Goal: Transaction & Acquisition: Obtain resource

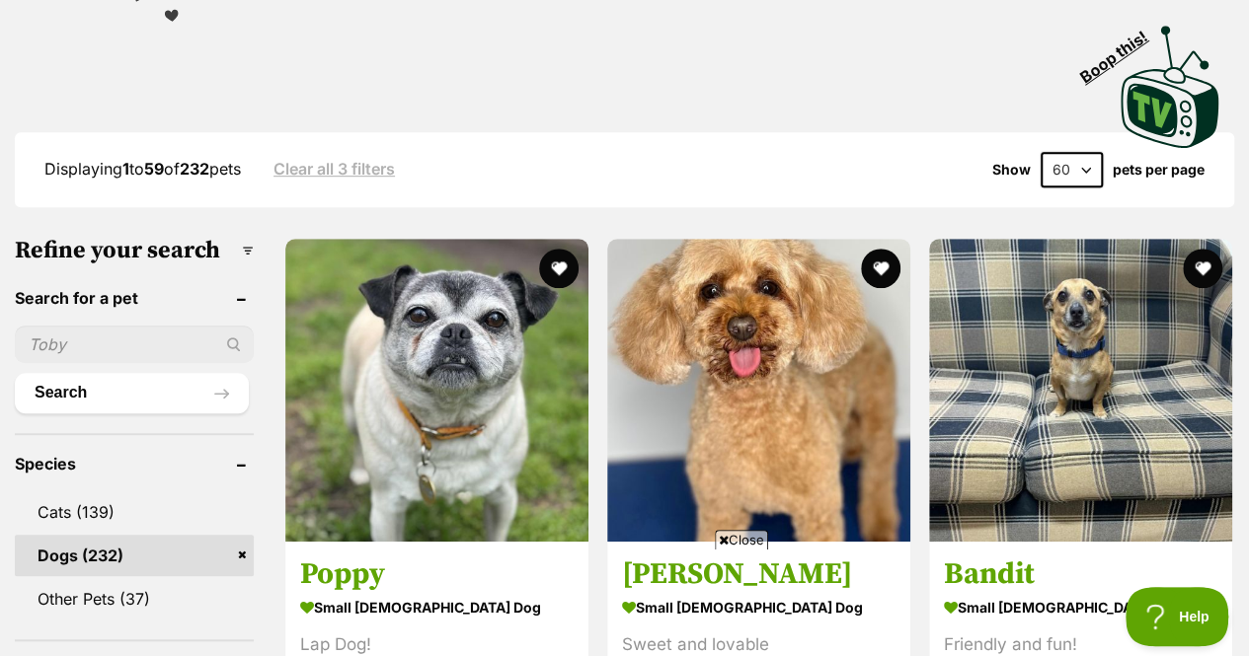
scroll to position [888, 0]
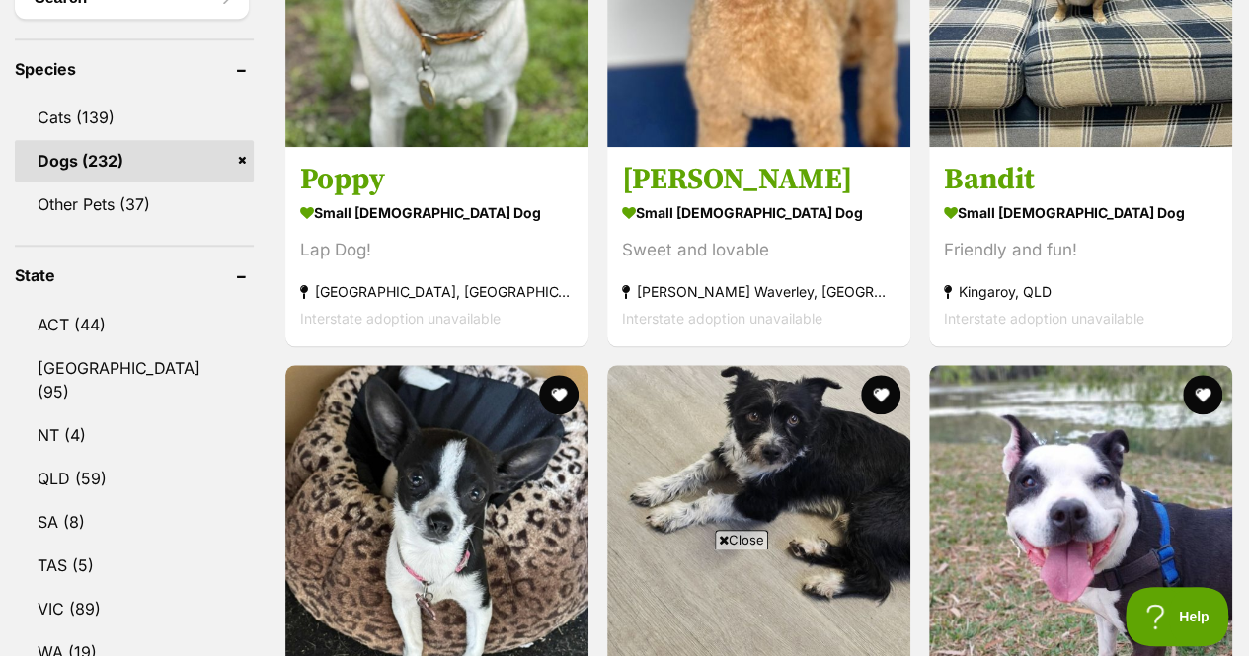
click at [240, 140] on link "Dogs (232)" at bounding box center [134, 160] width 239 height 41
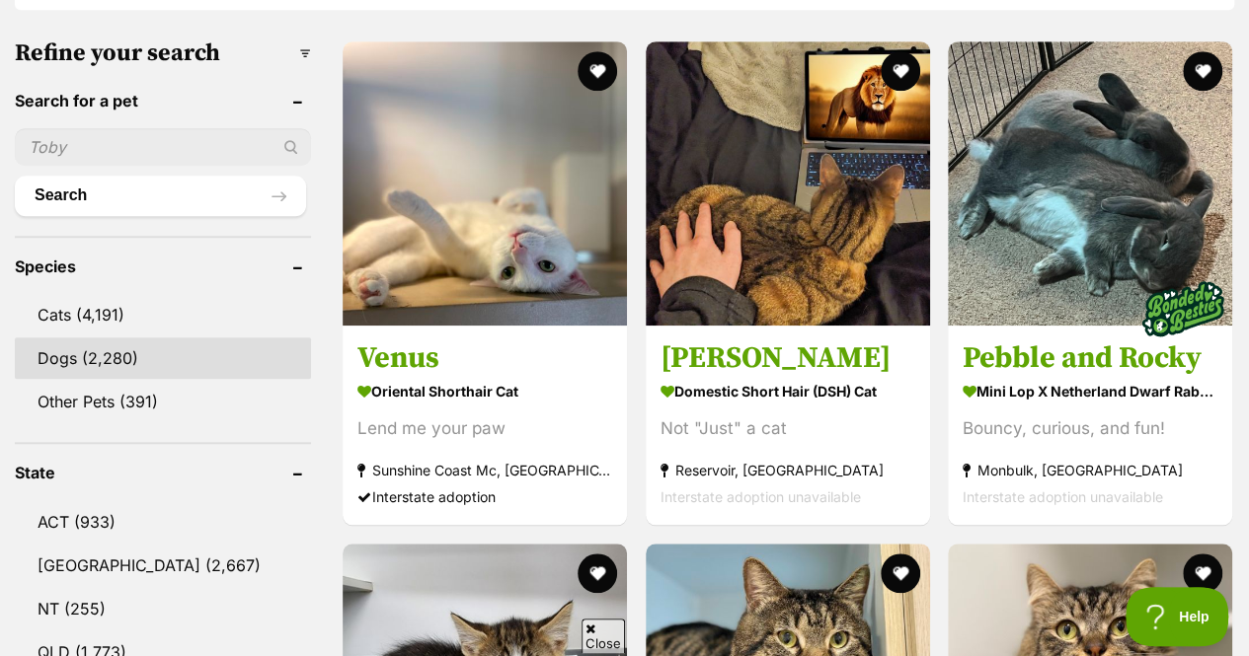
click at [122, 338] on link "Dogs (2,280)" at bounding box center [163, 358] width 296 height 41
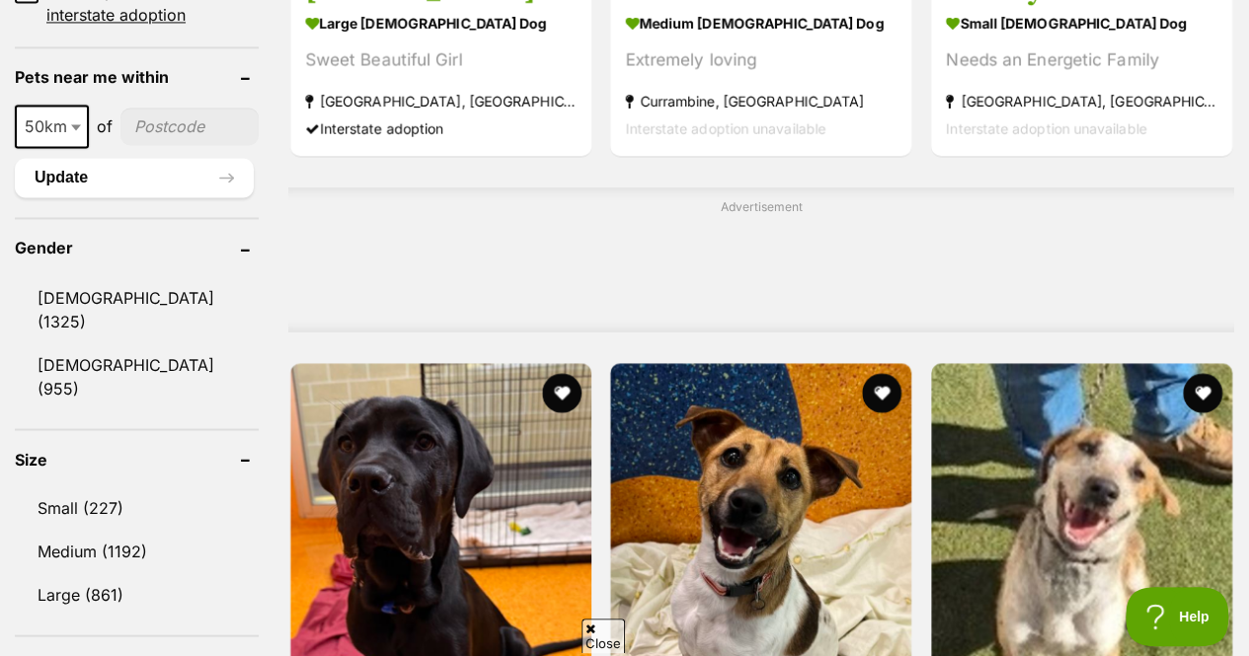
scroll to position [1678, 0]
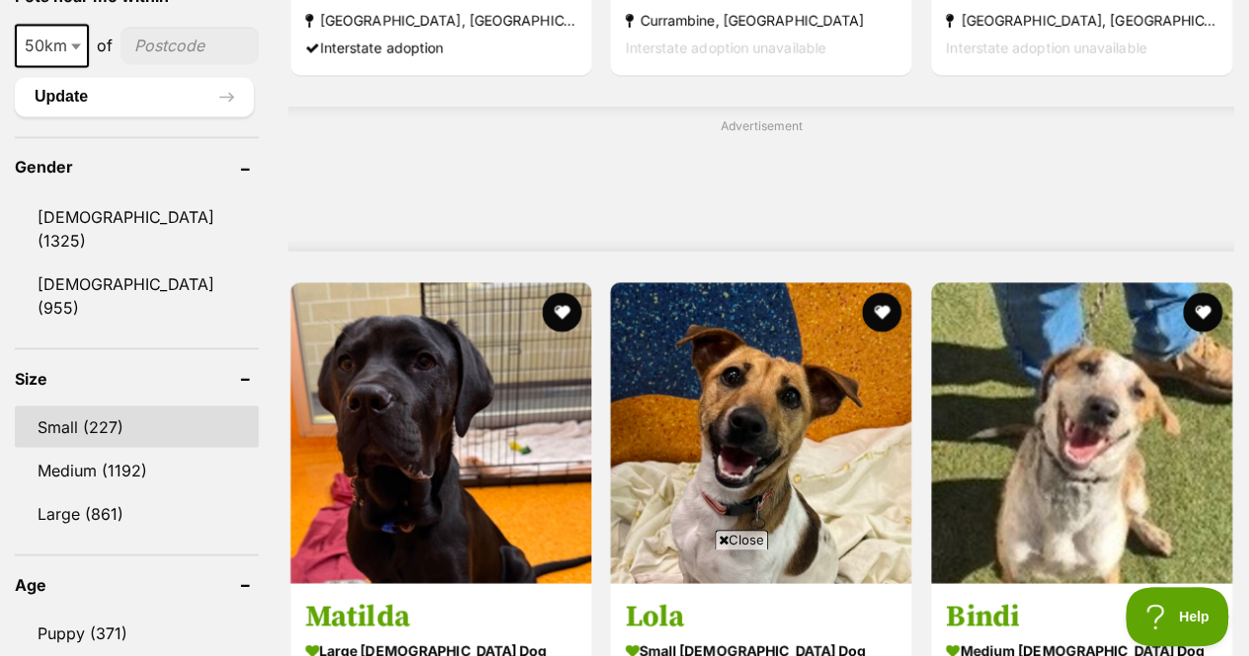
click at [74, 406] on link "Small (227)" at bounding box center [137, 426] width 244 height 41
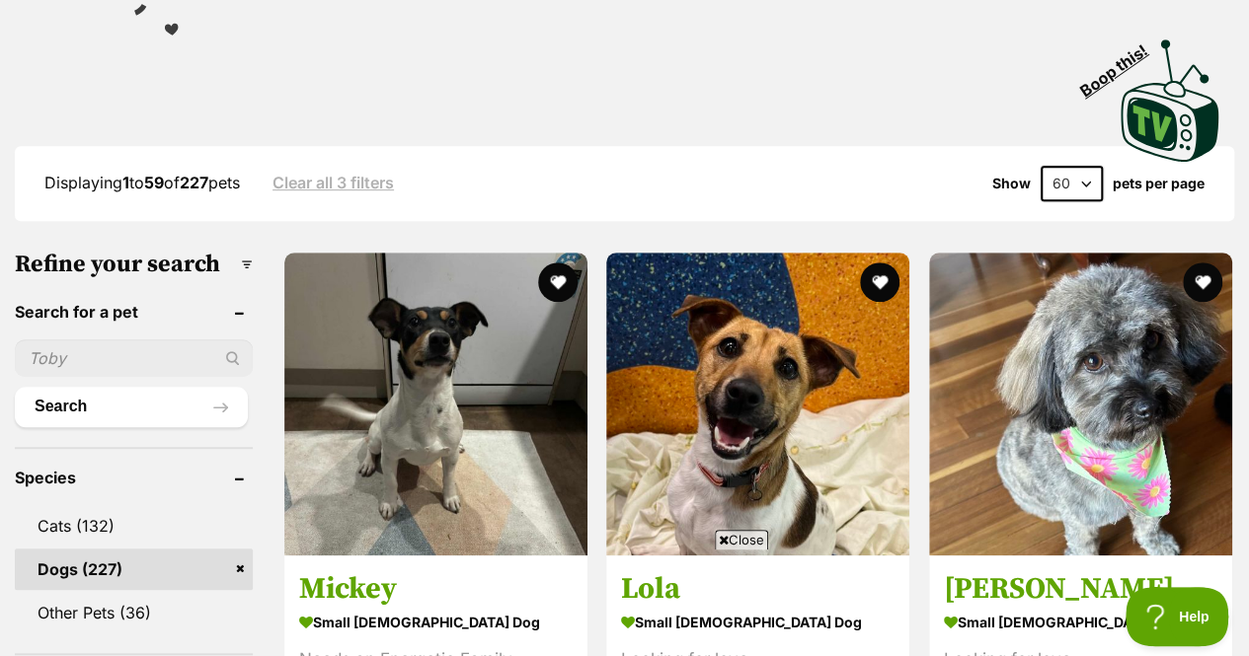
scroll to position [538, 0]
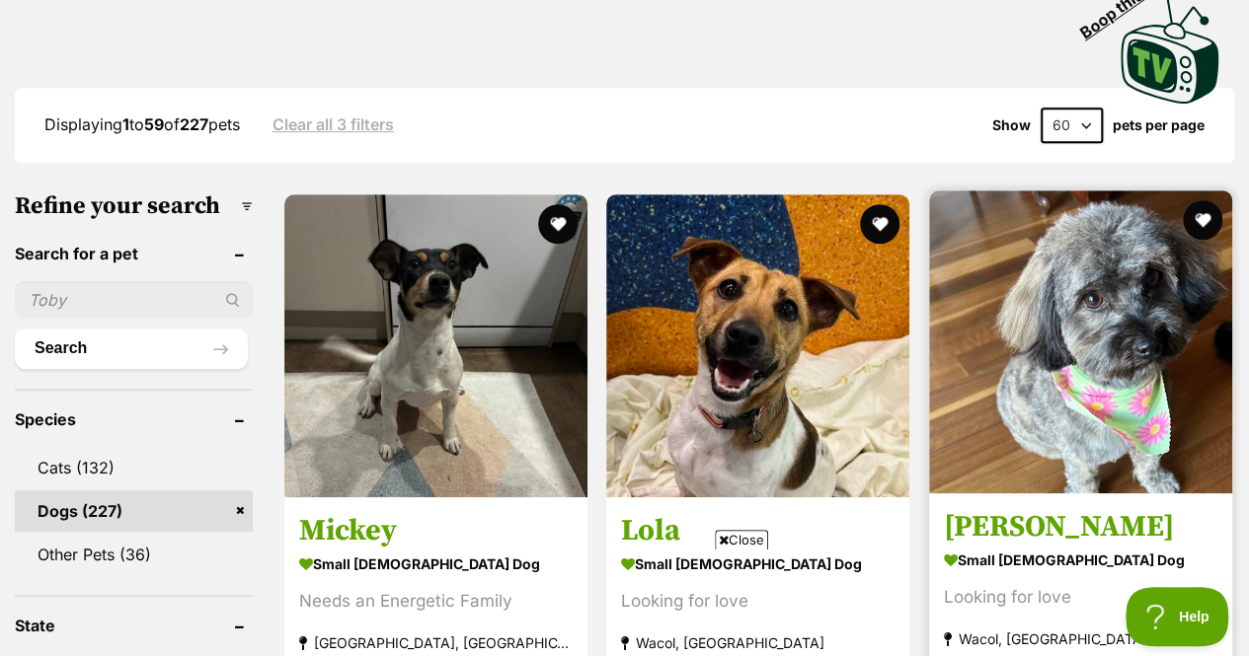
click at [1141, 275] on img at bounding box center [1080, 342] width 303 height 303
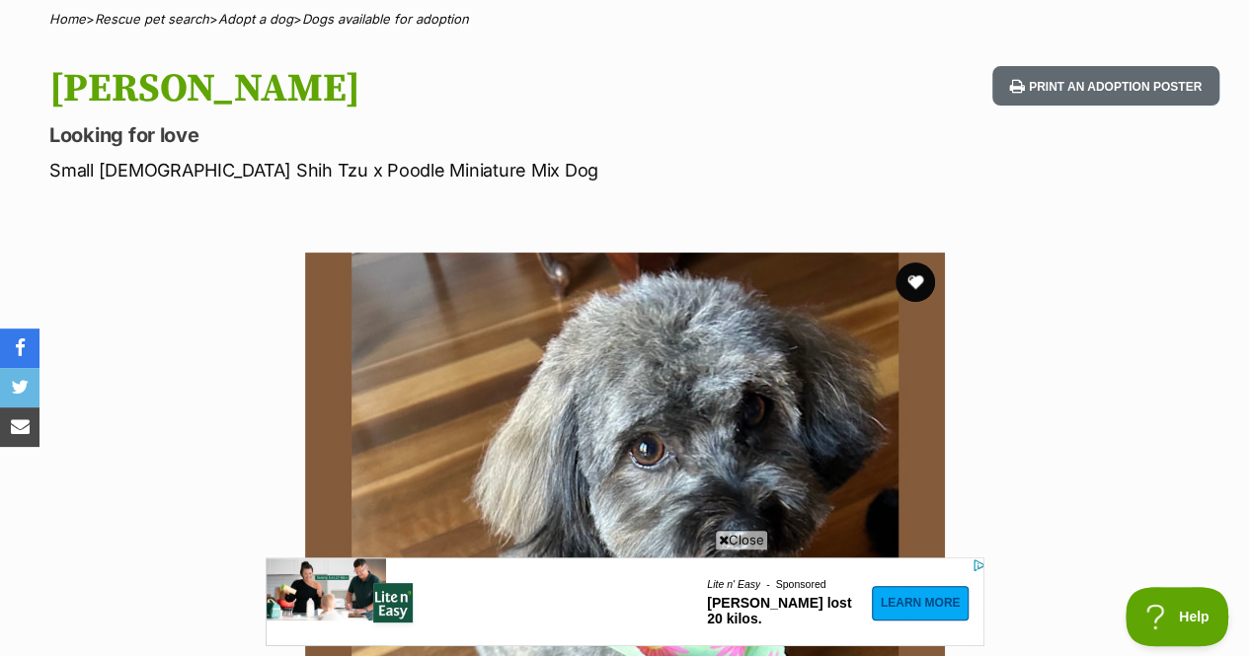
scroll to position [395, 0]
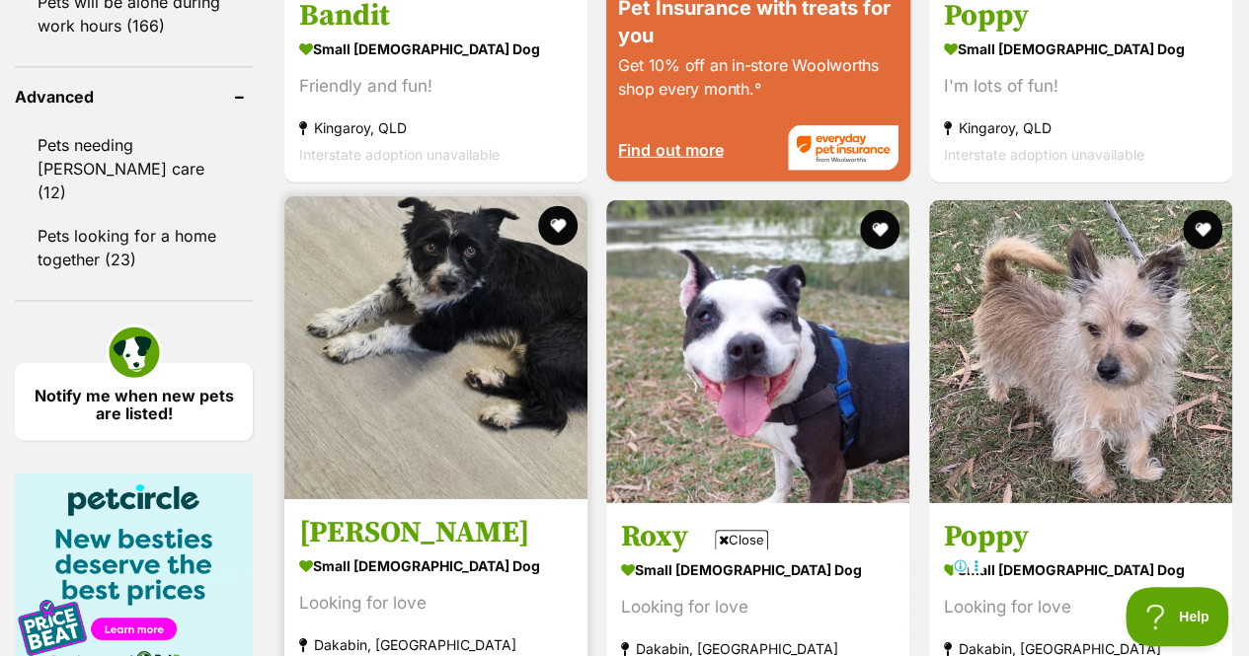
scroll to position [2907, 0]
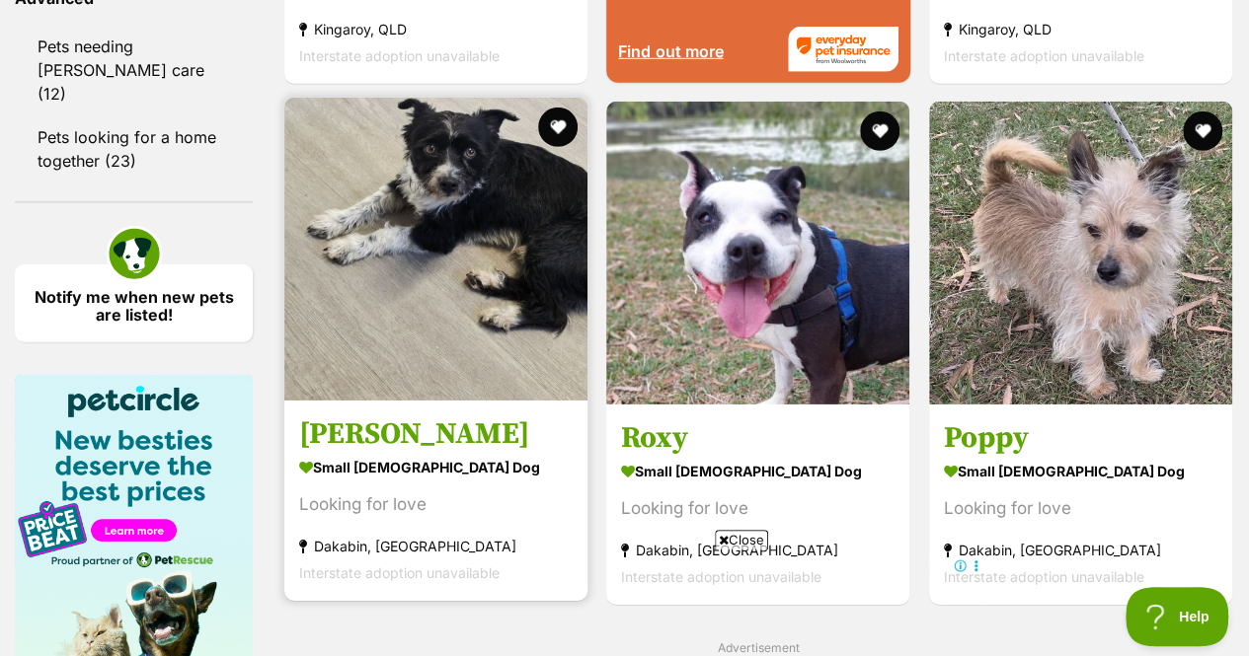
click at [482, 218] on img at bounding box center [435, 249] width 303 height 303
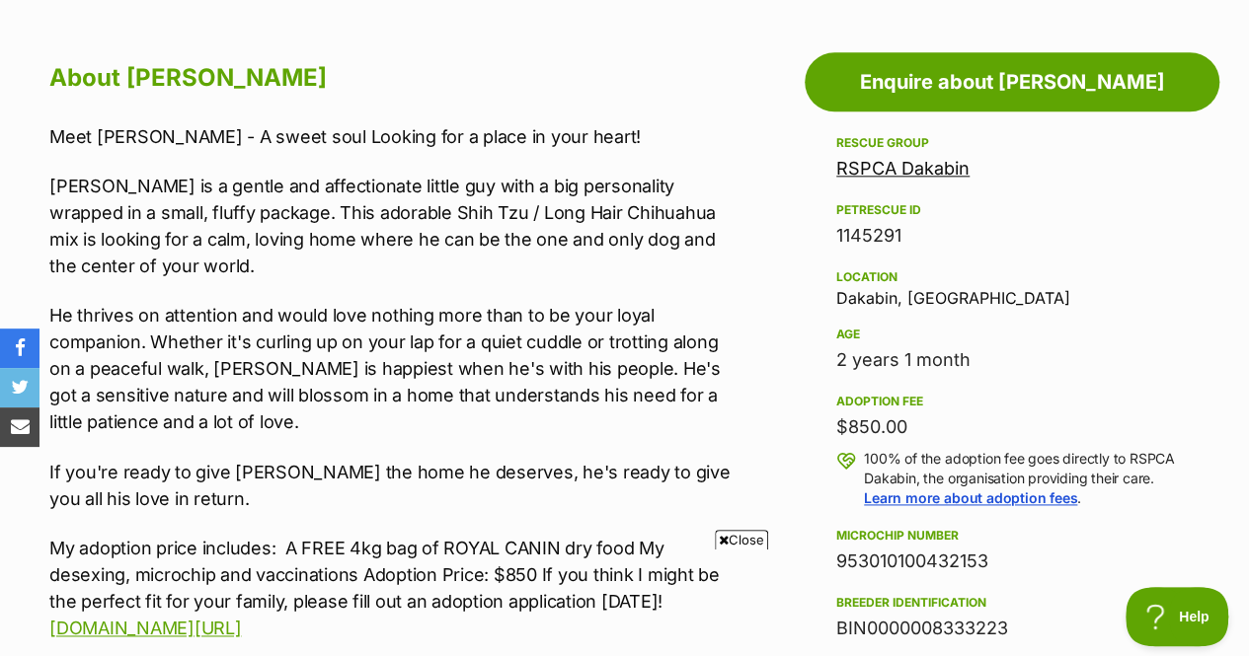
scroll to position [1086, 0]
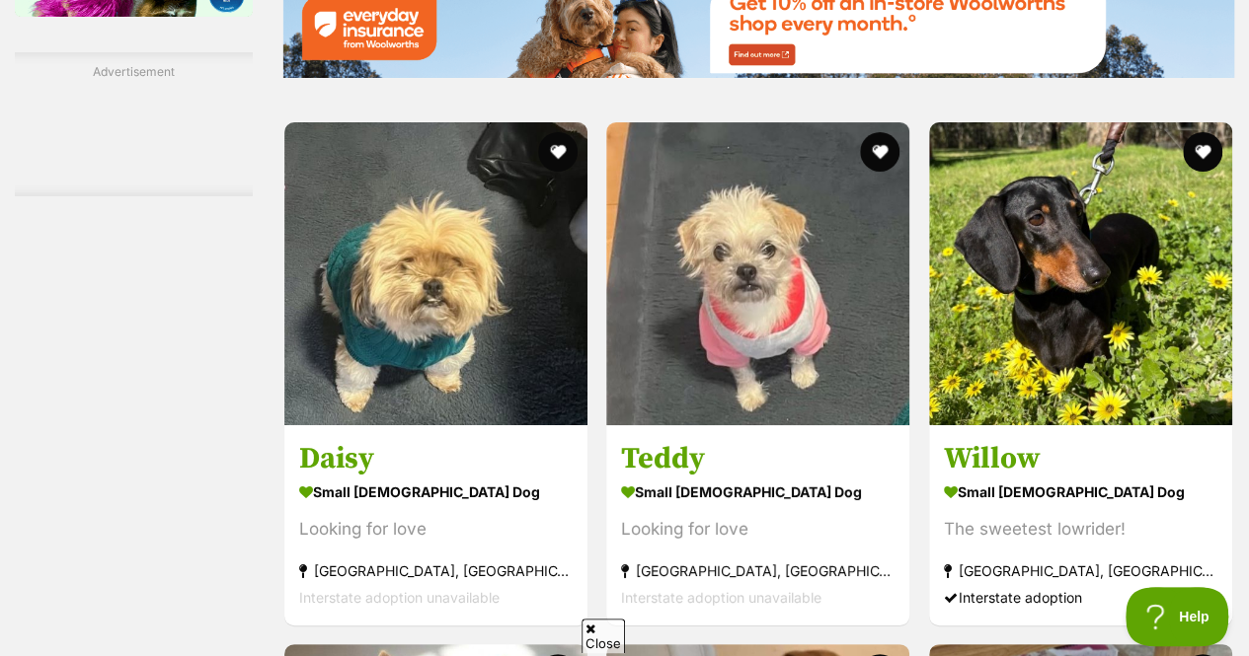
scroll to position [4190, 0]
